Goal: Navigation & Orientation: Find specific page/section

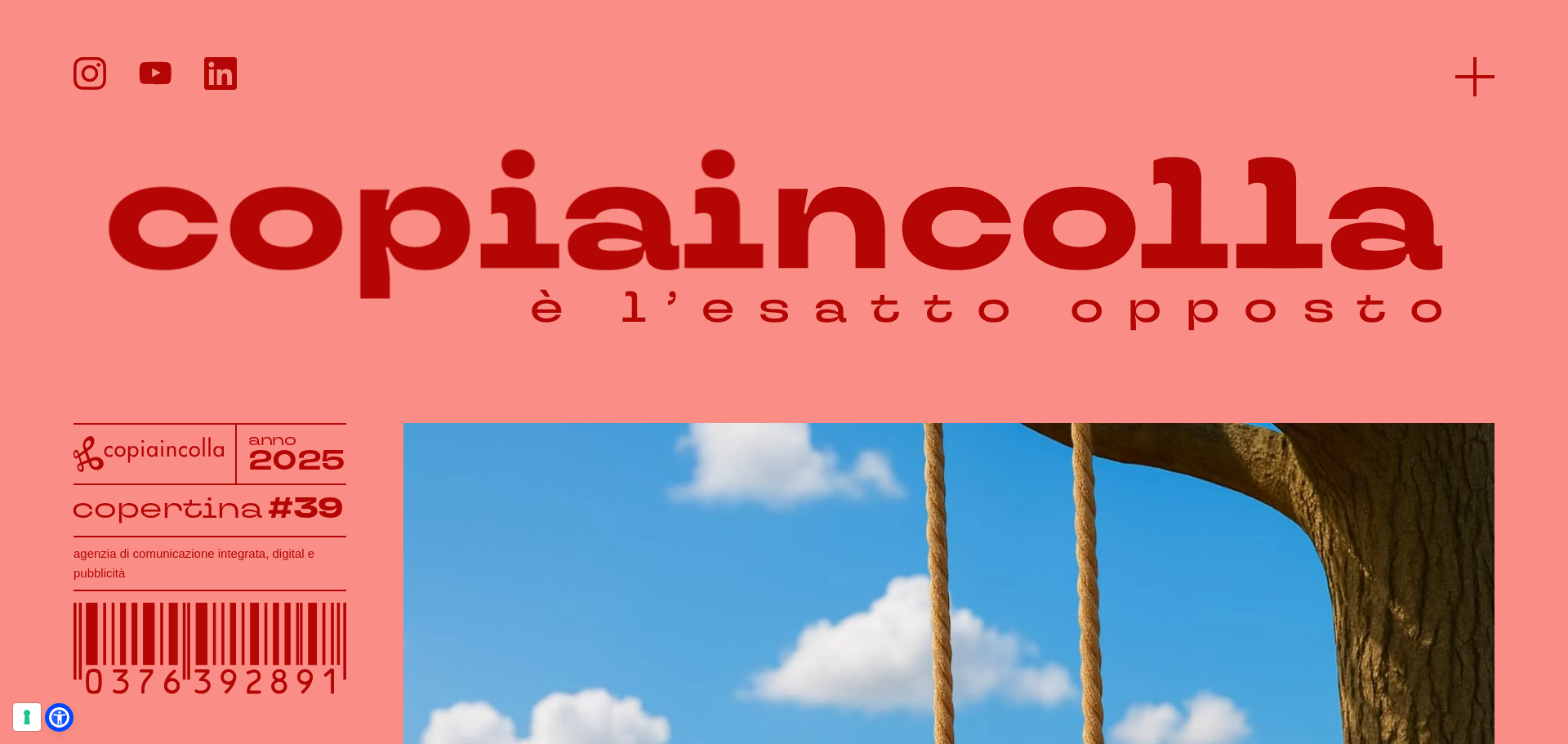
click at [1470, 69] on icon at bounding box center [1475, 76] width 39 height 39
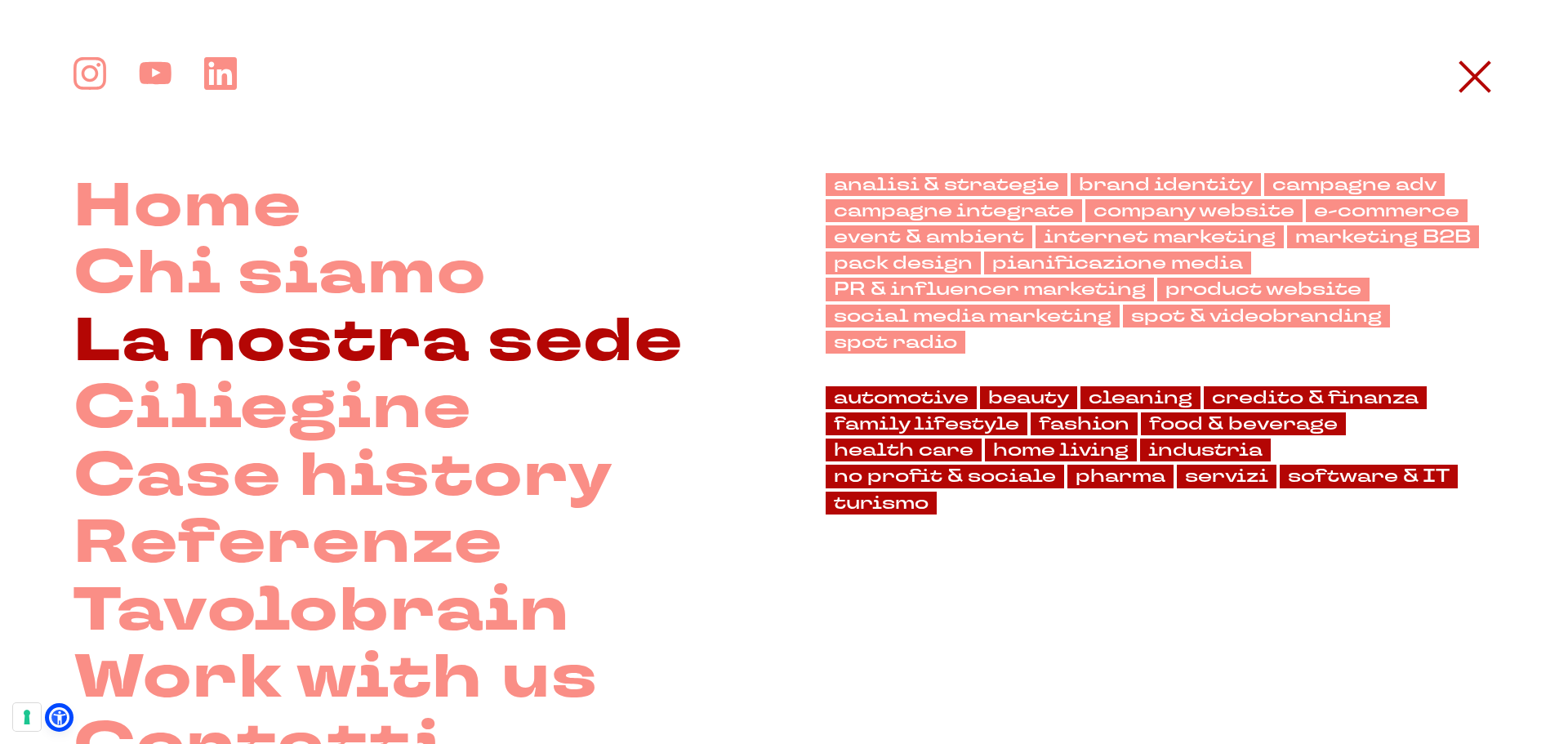
click at [310, 321] on link "La nostra sede" at bounding box center [378, 342] width 610 height 68
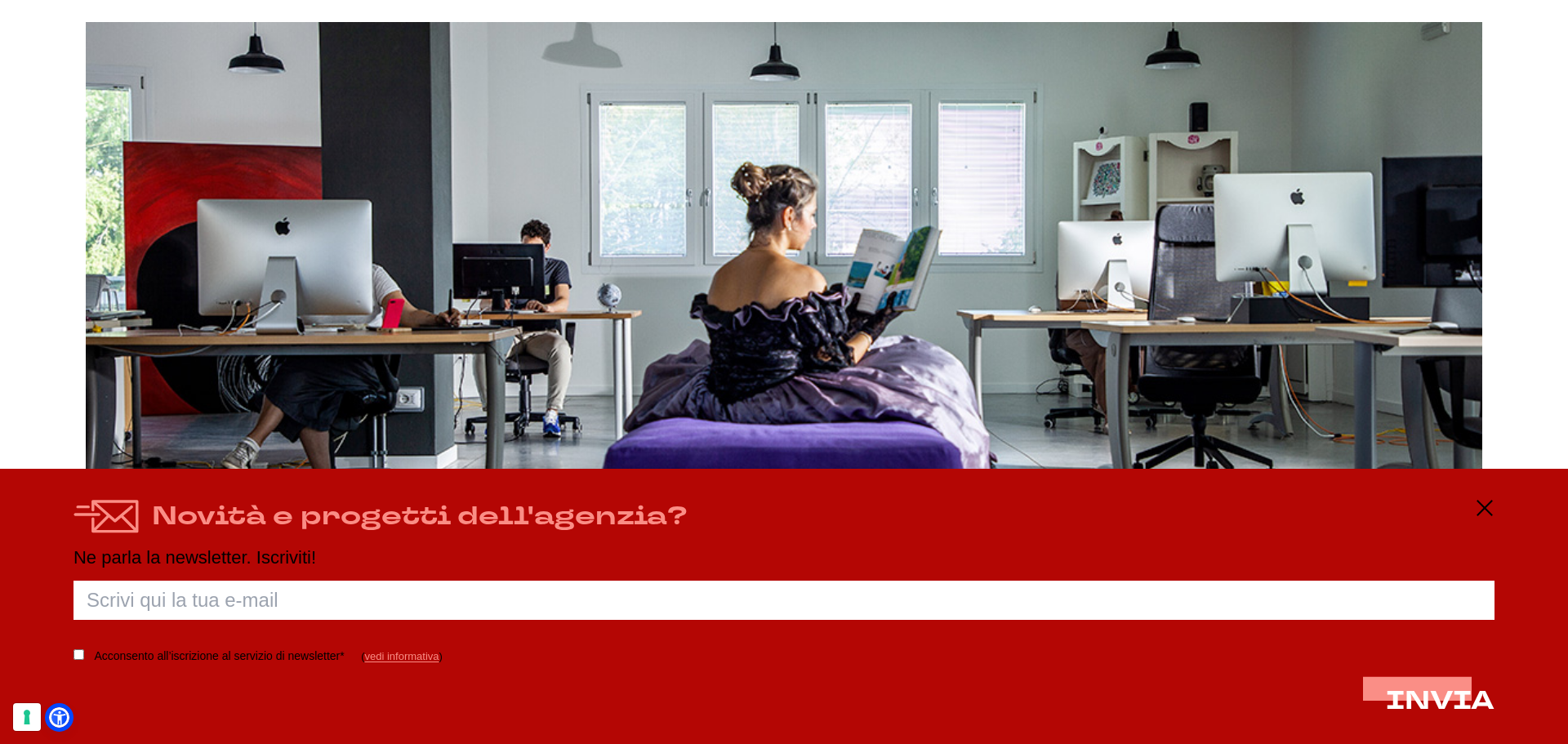
scroll to position [2613, 0]
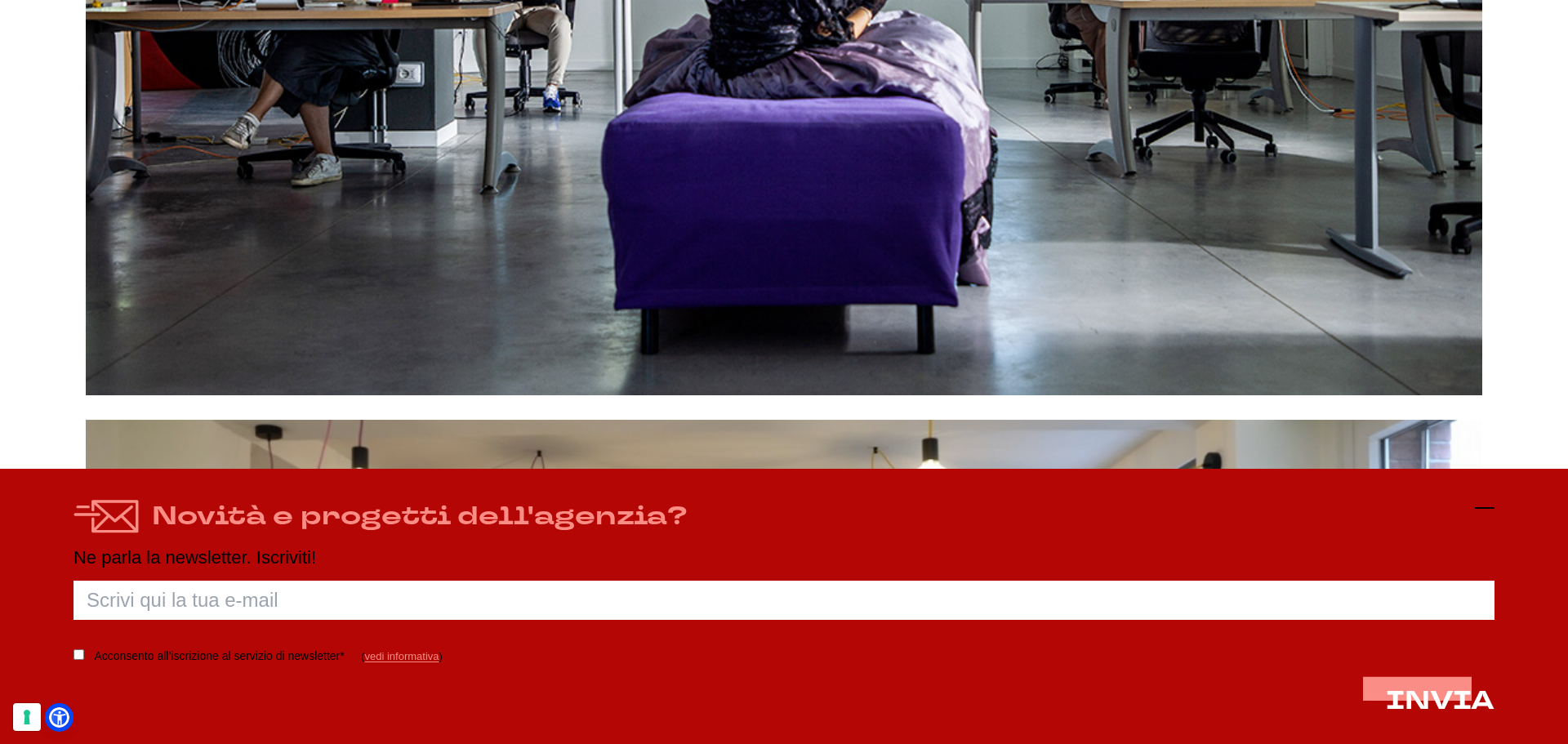
click at [1484, 508] on icon at bounding box center [1484, 507] width 19 height 19
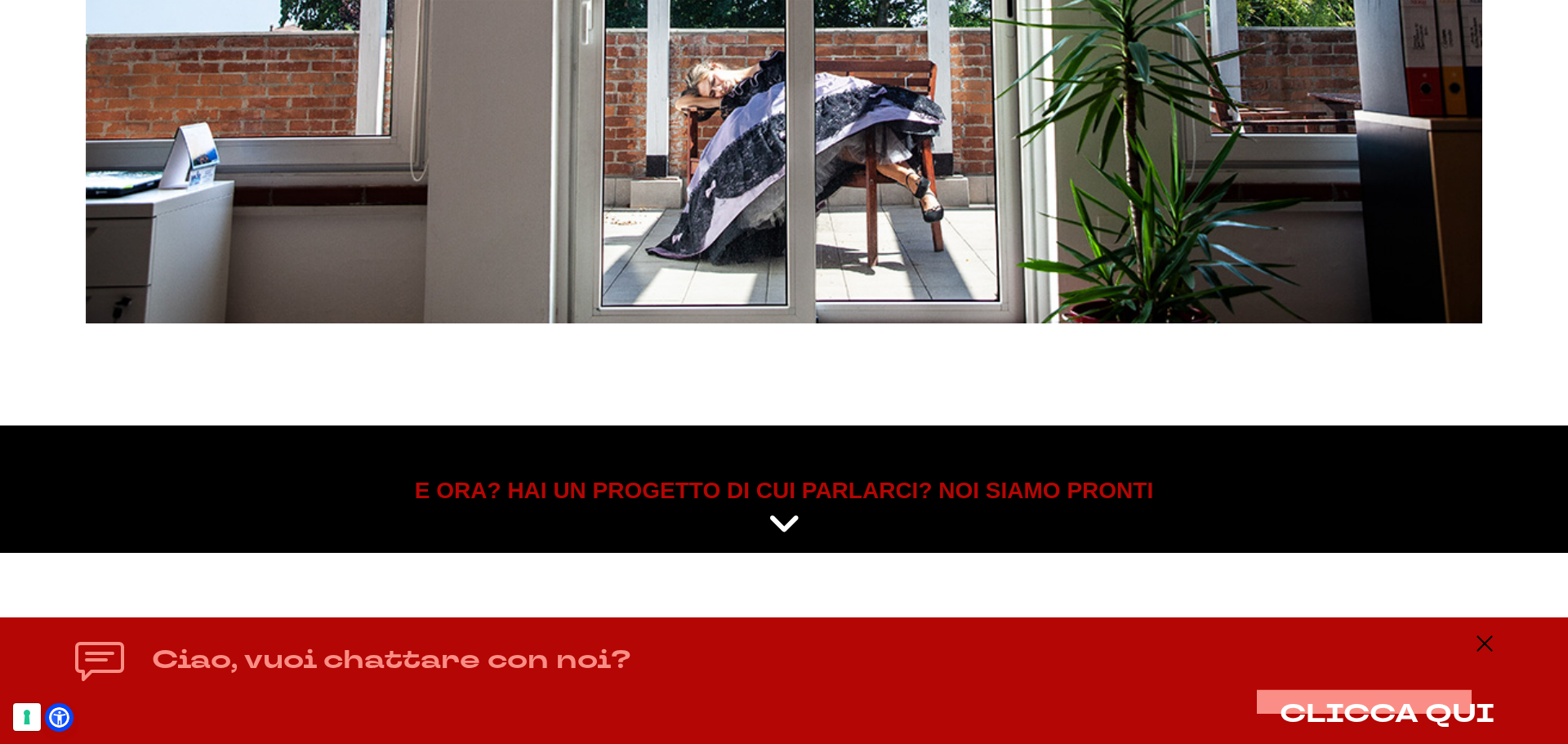
scroll to position [8312, 0]
click at [1478, 648] on div "Ciao, vuoi chattare con noi? CLICCA QUI" at bounding box center [784, 681] width 1421 height 94
click at [1485, 644] on line at bounding box center [1484, 644] width 19 height 0
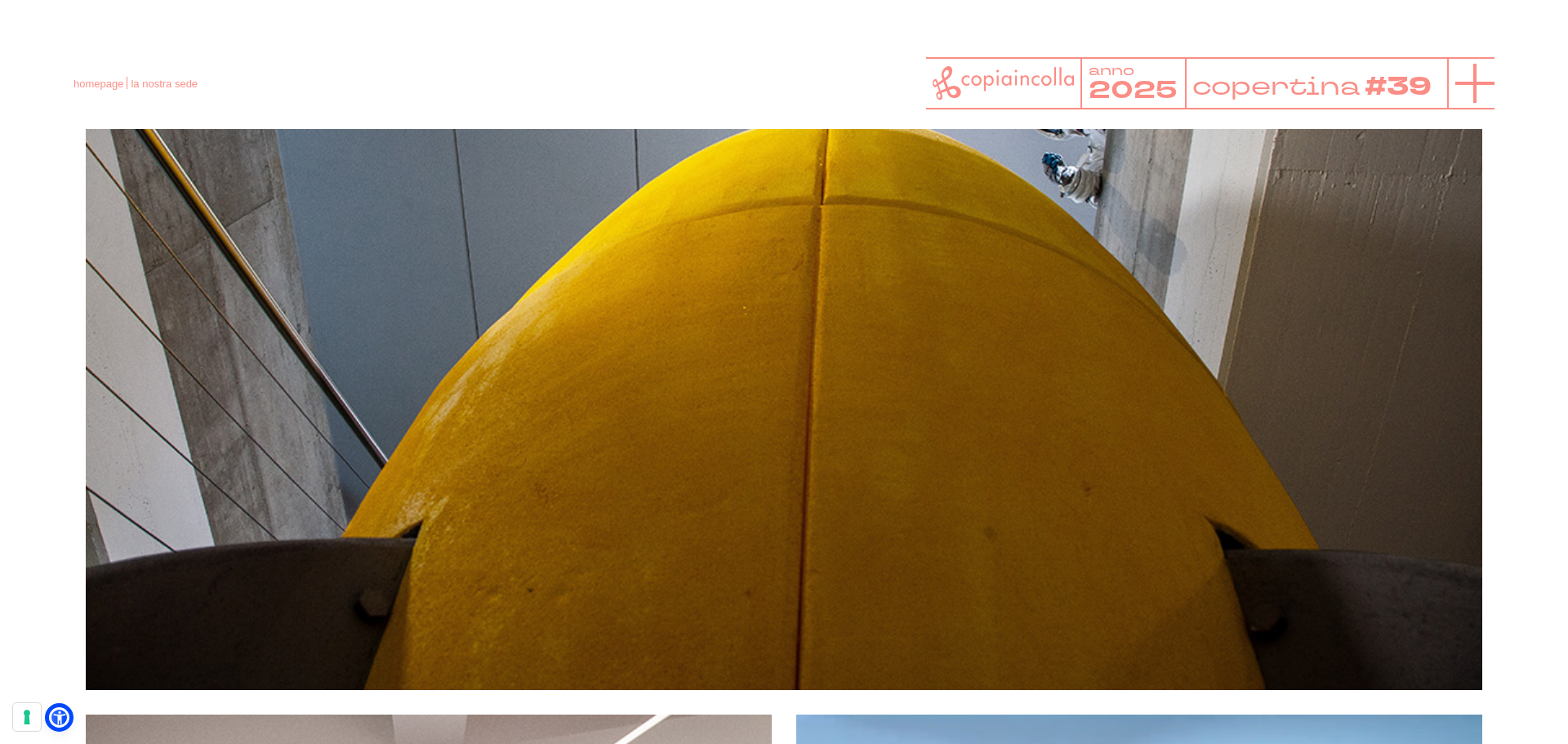
click at [1495, 84] on line at bounding box center [1475, 84] width 39 height 0
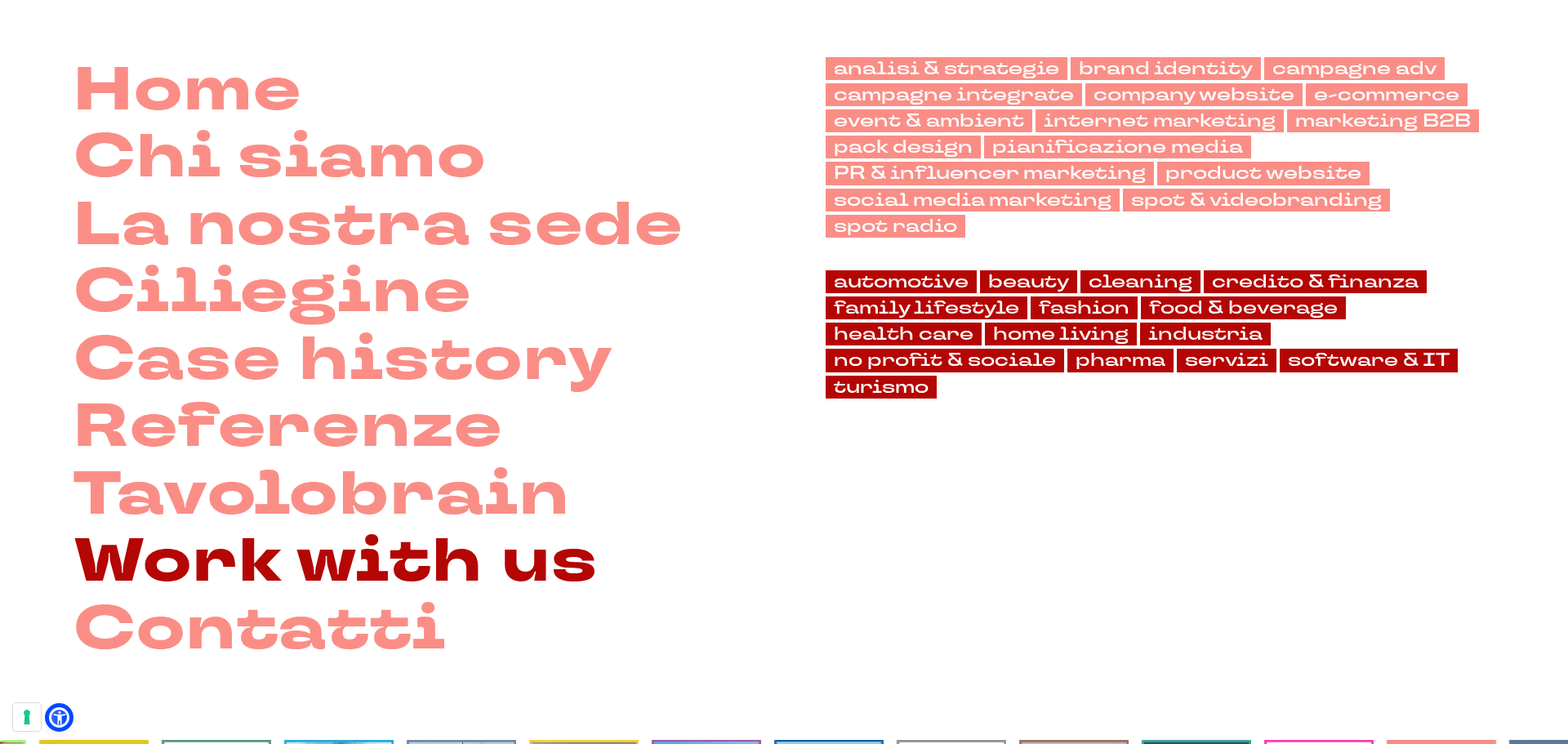
scroll to position [0, 0]
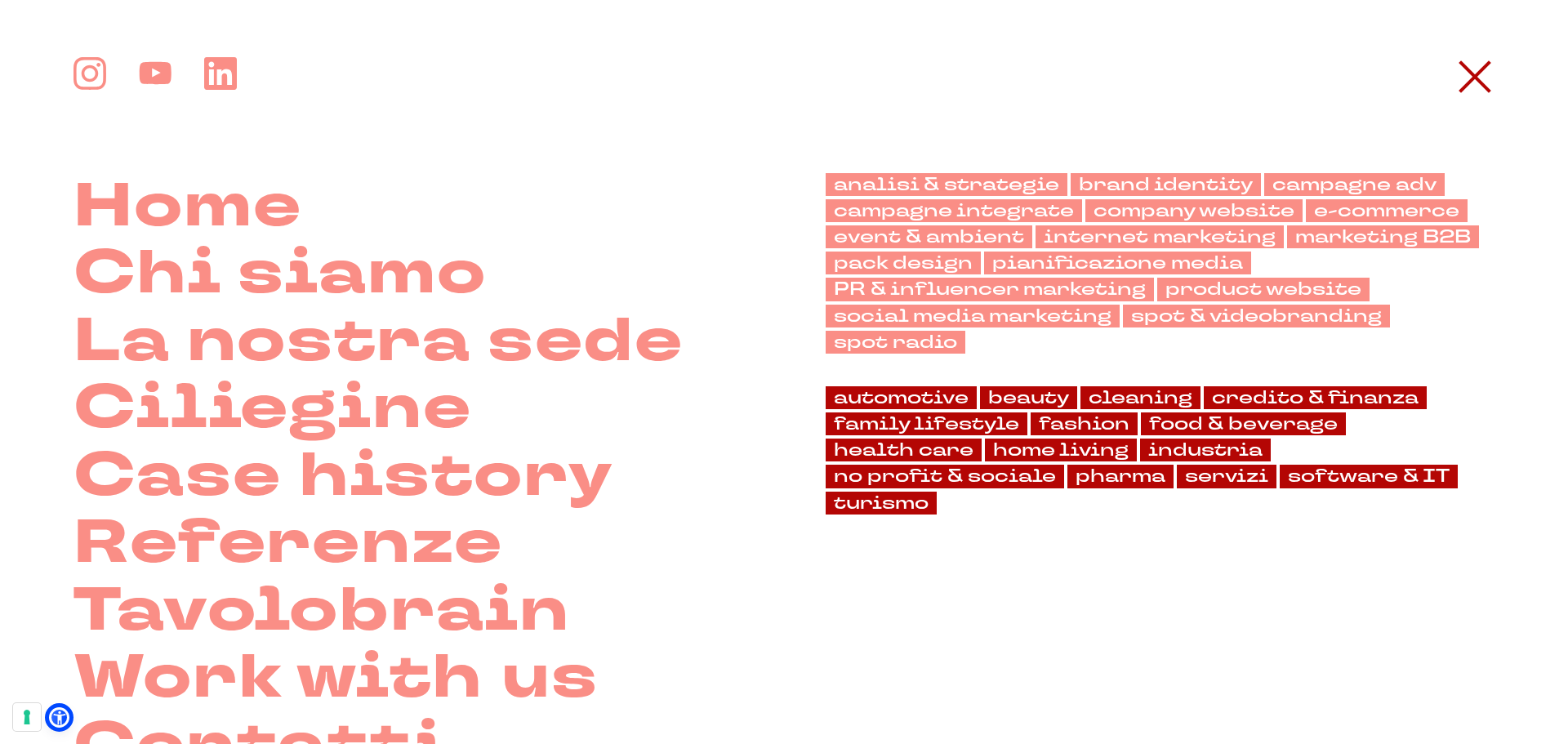
click at [1507, 102] on div "Home Chi siamo La nostra sede" at bounding box center [784, 418] width 1568 height 722
click at [1493, 69] on icon at bounding box center [1475, 76] width 39 height 39
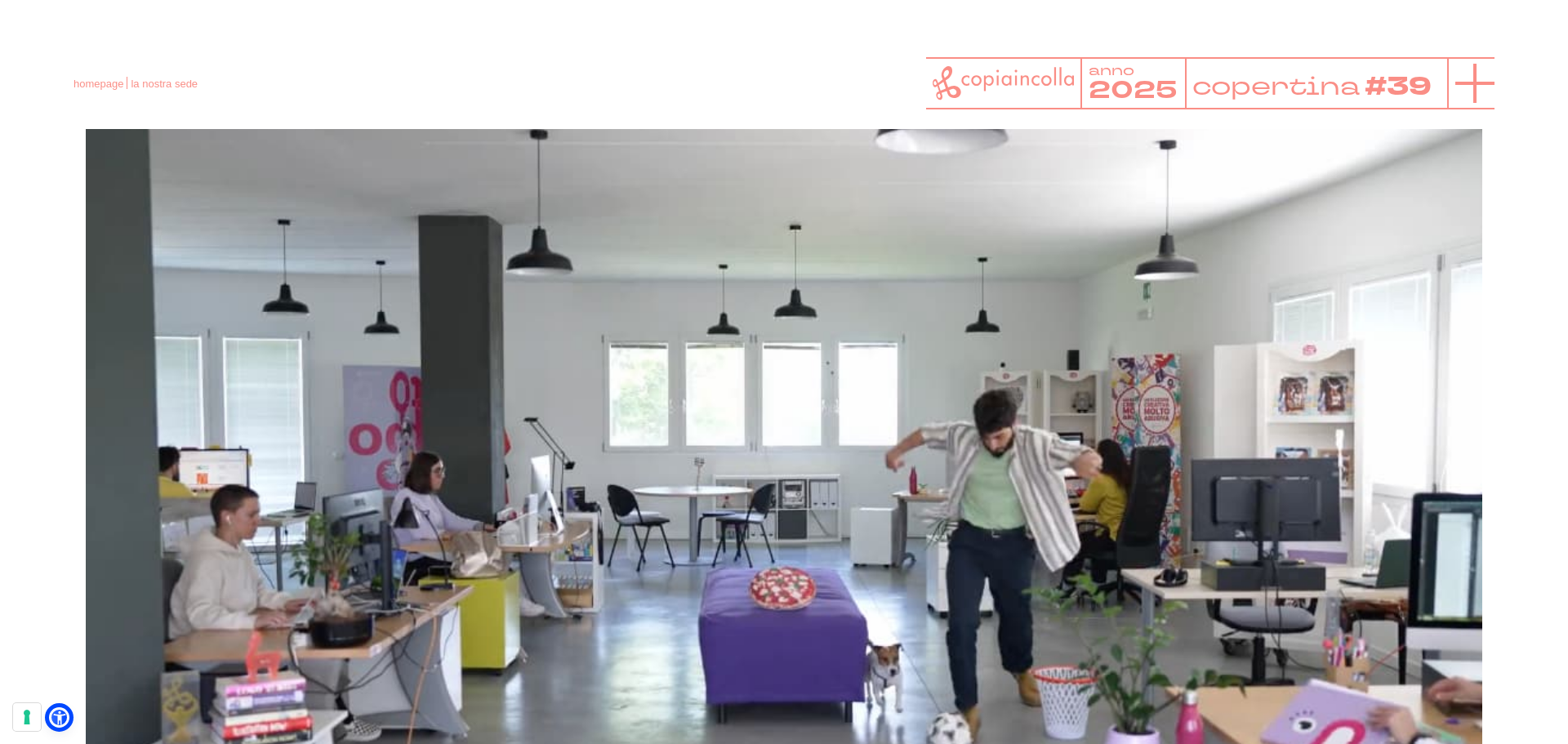
scroll to position [7087, 0]
click at [1471, 84] on line at bounding box center [1475, 84] width 39 height 0
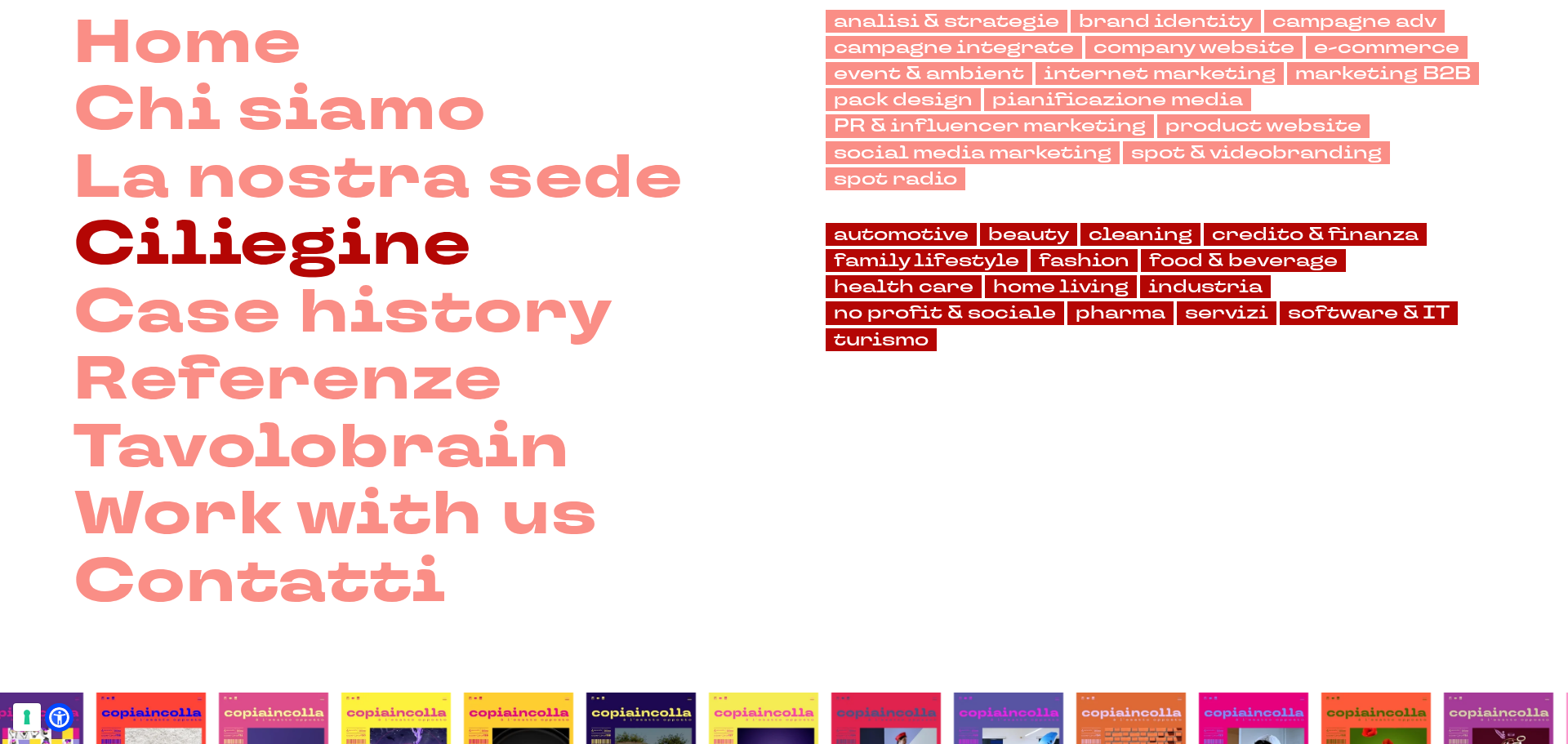
scroll to position [82, 0]
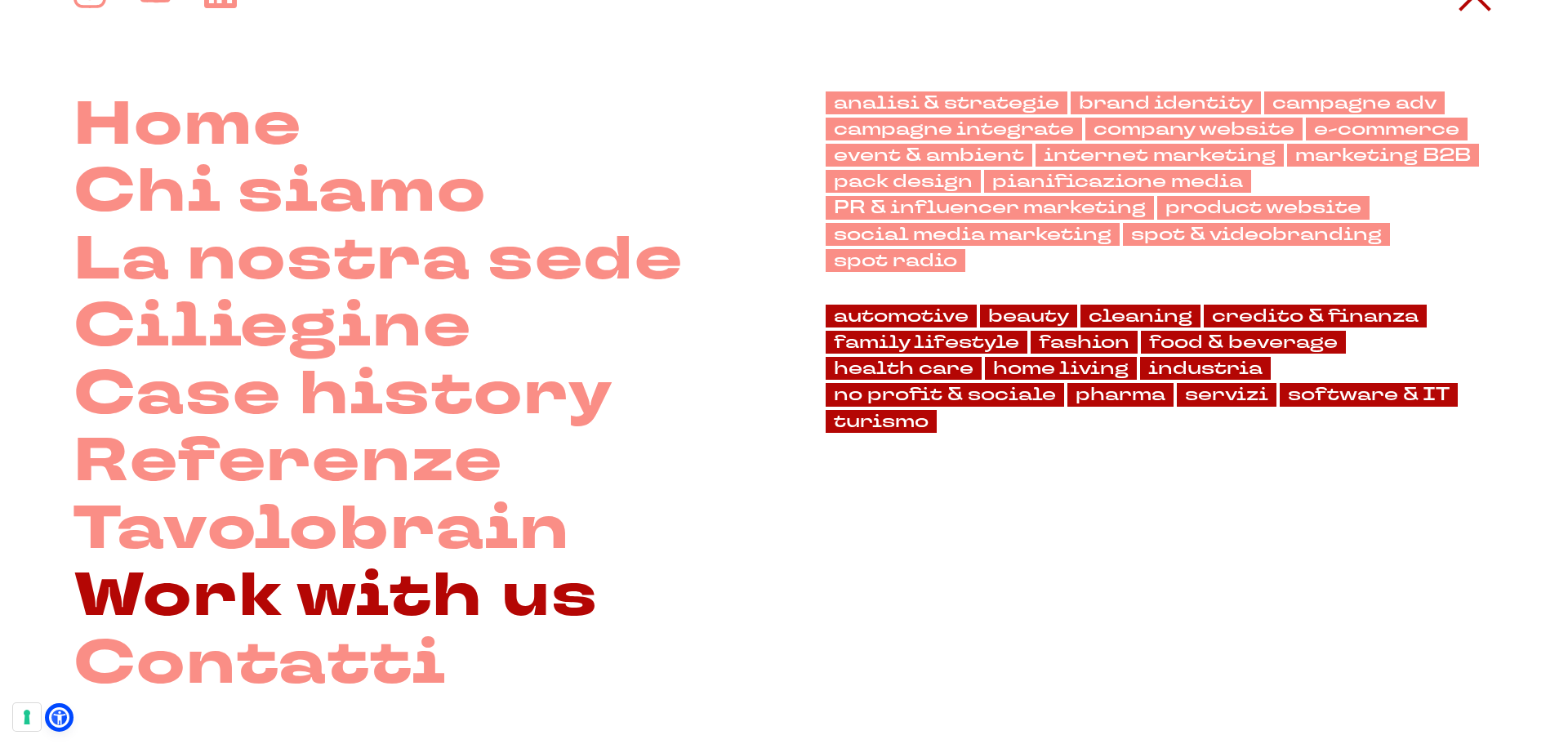
click at [284, 588] on link "Work with us" at bounding box center [336, 597] width 525 height 68
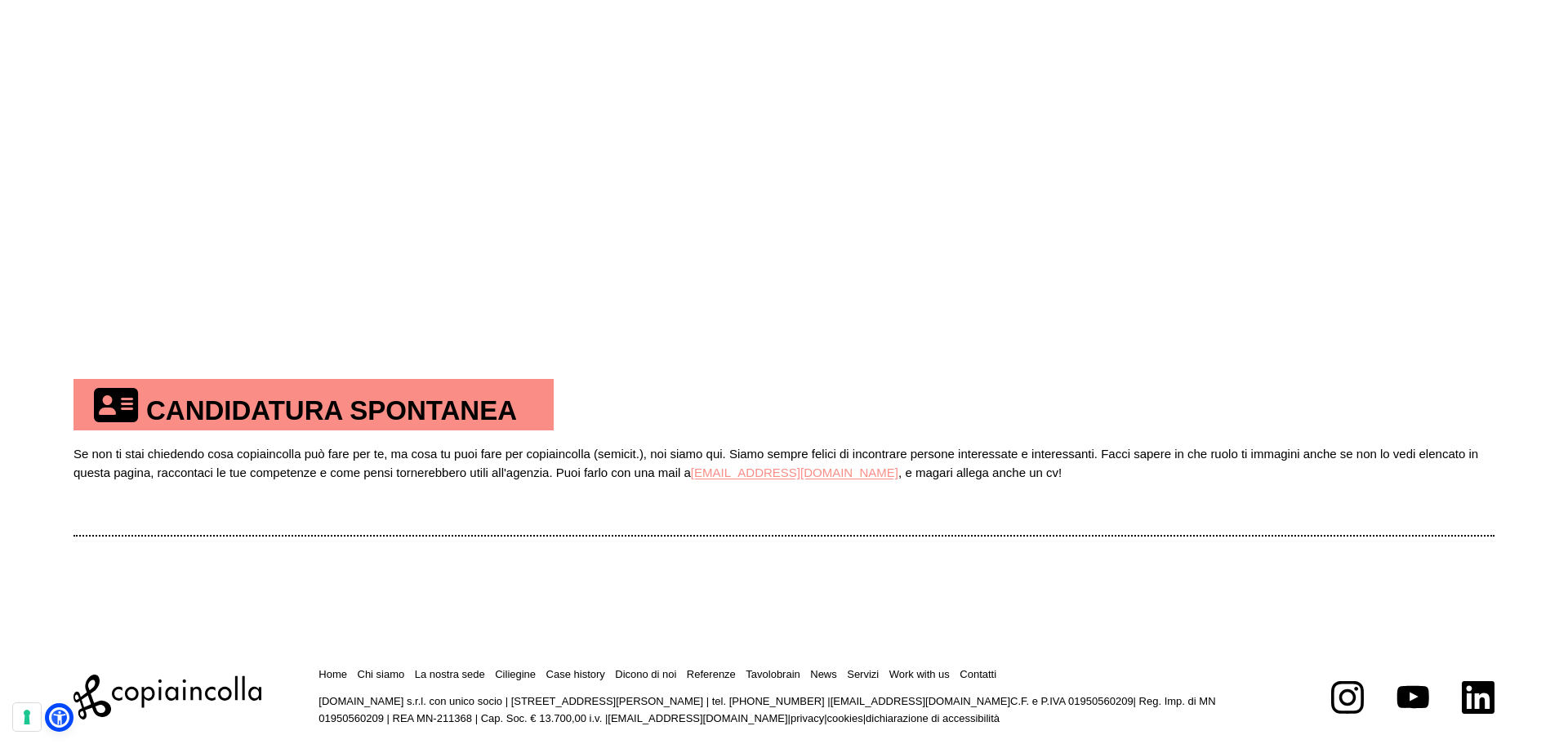
scroll to position [984, 0]
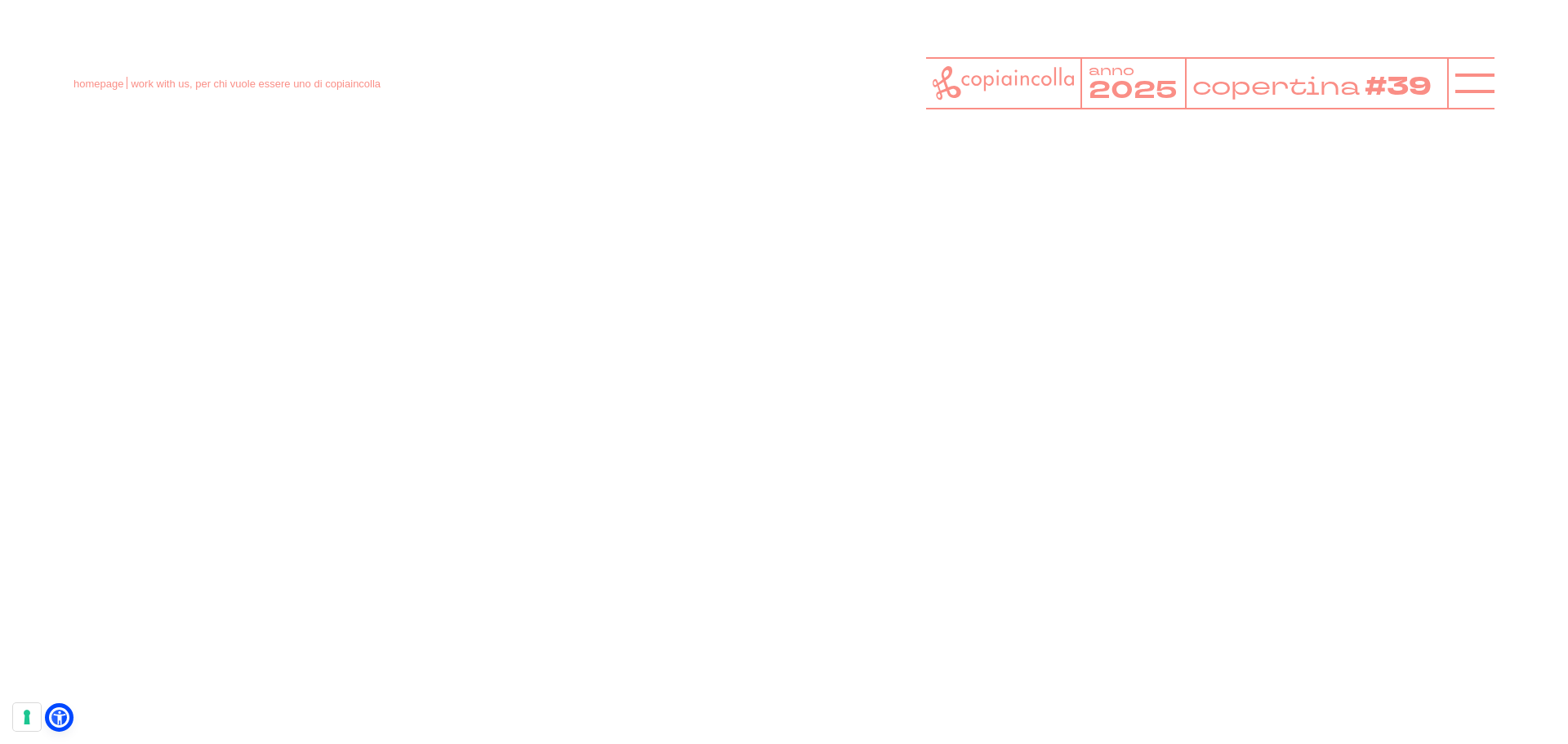
click at [739, 297] on video at bounding box center [784, 300] width 1421 height 800
click at [1500, 73] on header "homepage work with us, per chi vuole essere uno di copiaincolla anno 2025 coper…" at bounding box center [784, 64] width 1568 height 129
click at [1528, 122] on header "homepage work with us, per chi vuole essere uno di copiaincolla anno 2025 coper…" at bounding box center [784, 64] width 1568 height 129
